Goal: Navigation & Orientation: Understand site structure

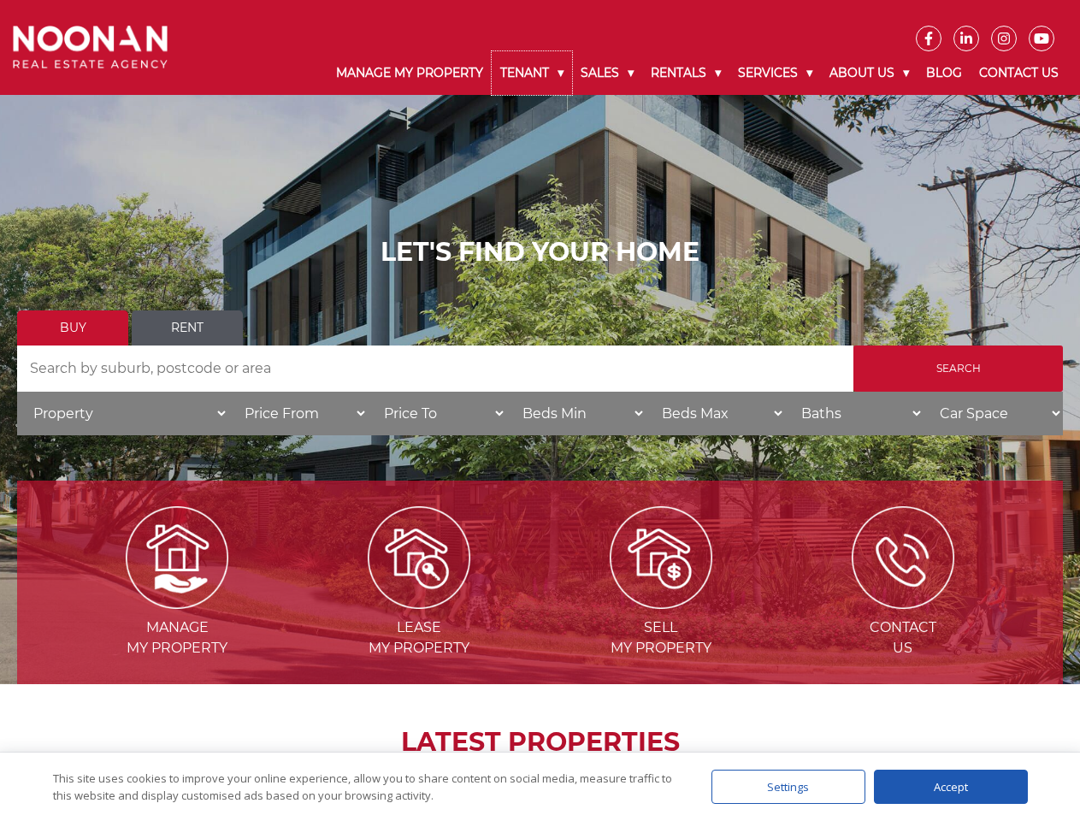
click at [532, 73] on link "Tenant" at bounding box center [532, 73] width 80 height 44
click at [608, 73] on link "Sales" at bounding box center [607, 73] width 70 height 44
click at [687, 73] on link "Rentals" at bounding box center [685, 73] width 87 height 44
click at [778, 73] on link "Services" at bounding box center [776, 73] width 92 height 44
click at [872, 73] on link "About Us" at bounding box center [869, 73] width 97 height 44
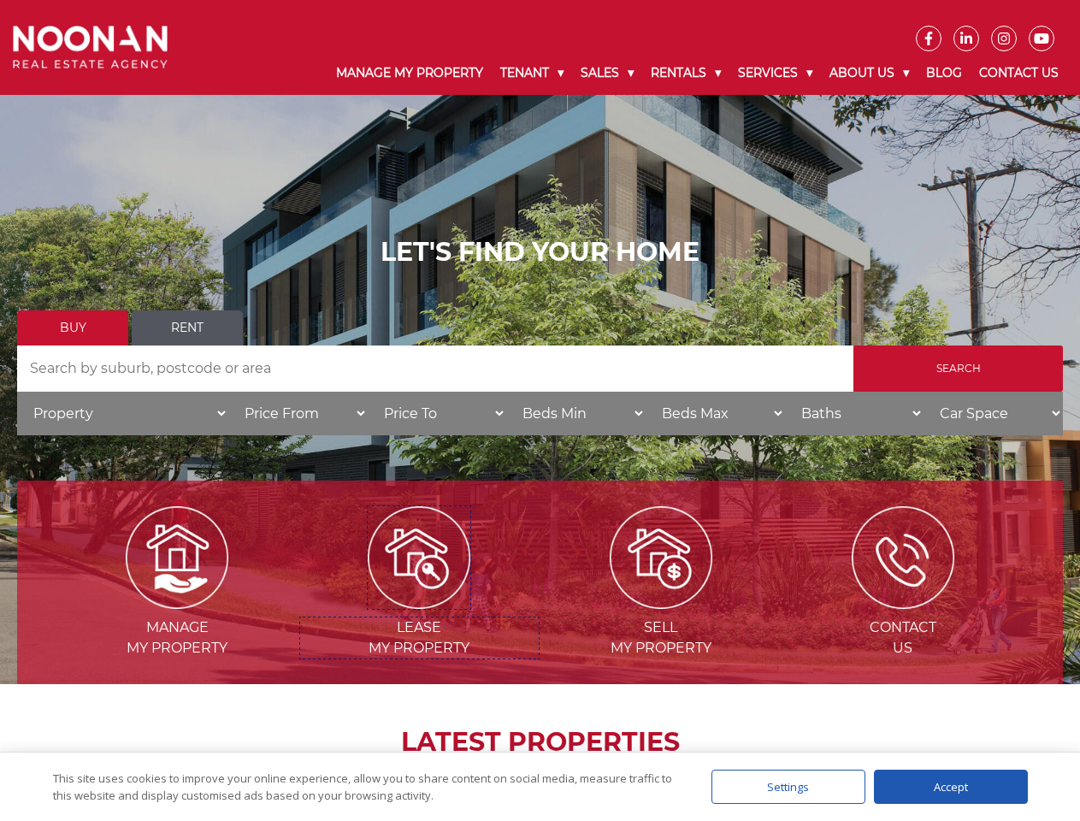
click at [419, 602] on img at bounding box center [419, 557] width 103 height 103
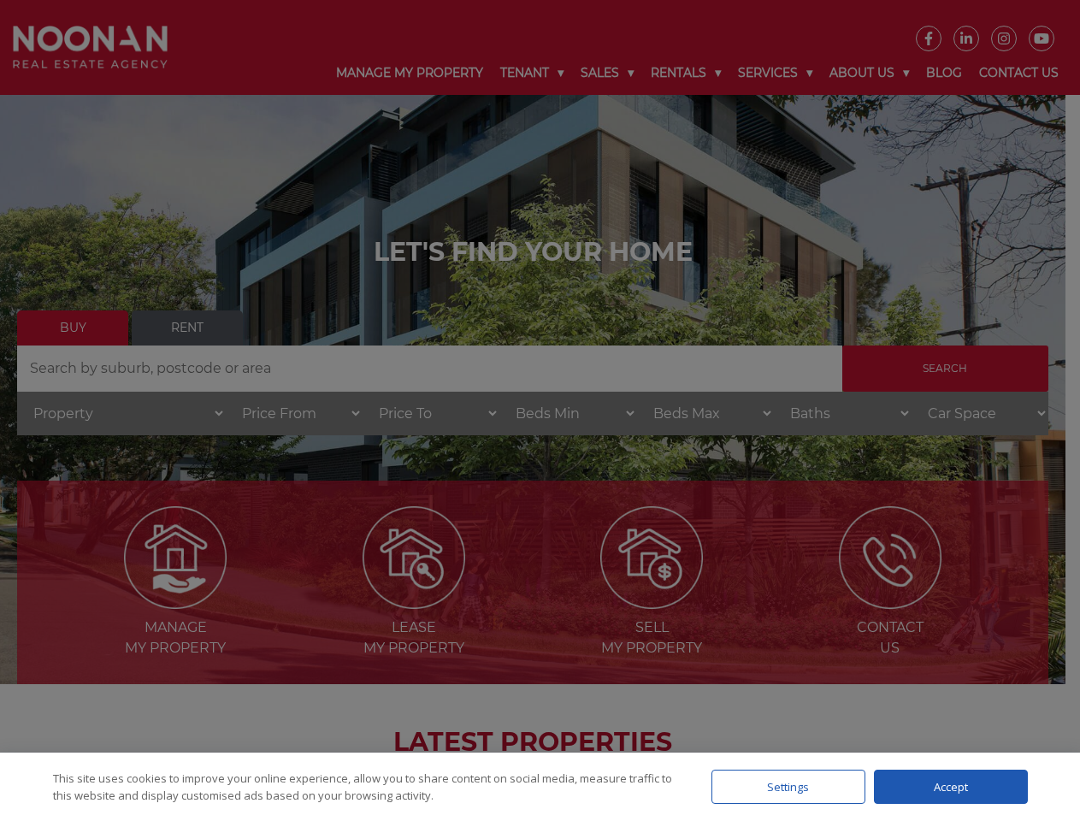
click at [789, 787] on div "Settings" at bounding box center [789, 787] width 154 height 34
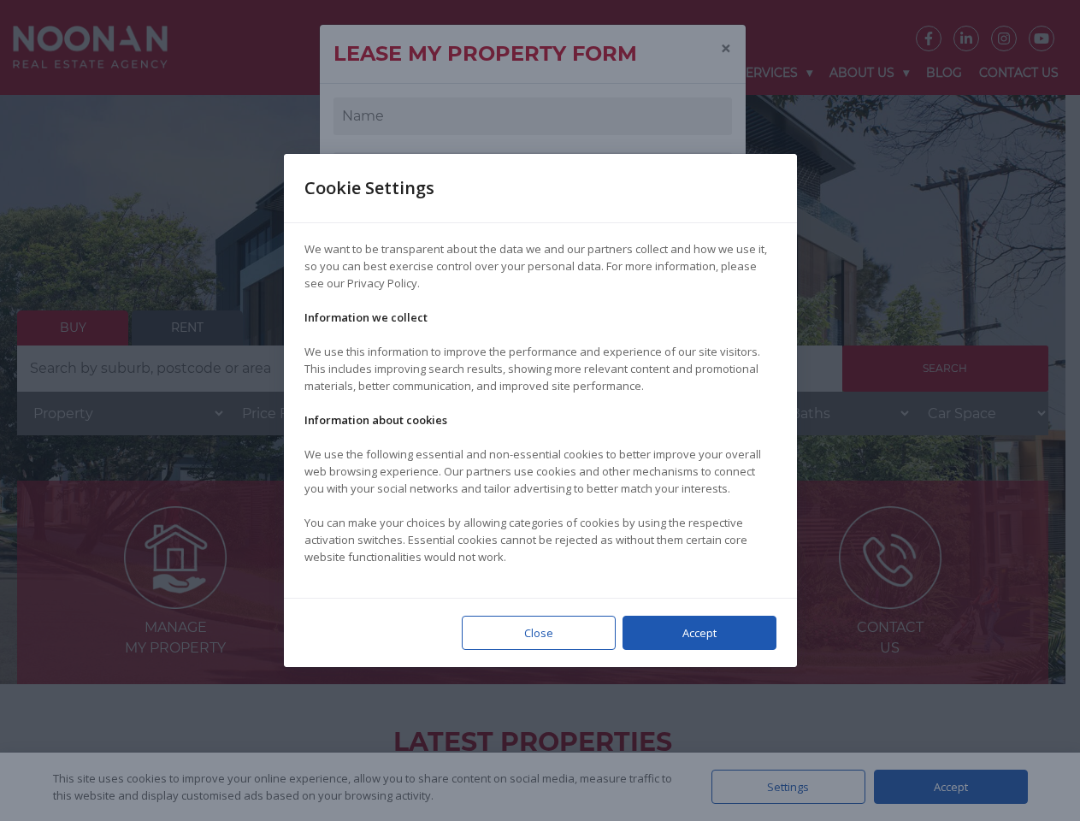
click at [951, 787] on div at bounding box center [540, 410] width 1080 height 821
